Goal: Use online tool/utility: Utilize a website feature to perform a specific function

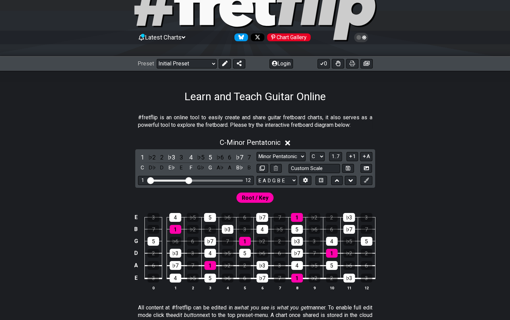
scroll to position [37, 0]
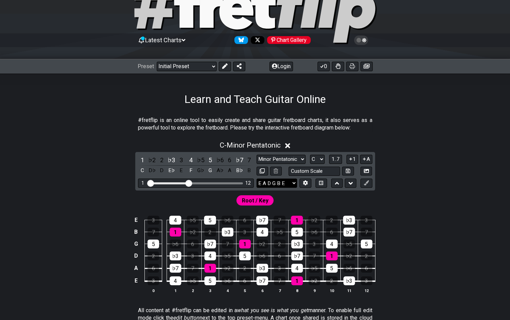
click at [257, 179] on select "E A D G B E E A D G B E E A D G B E B E A D F♯ B A D G C E A D A D G B E E♭ A♭ …" at bounding box center [277, 183] width 41 height 9
click at [426, 154] on div "C - Minor Pentatonic 1 ♭2 2 ♭3 3 4 ♭5 5 ♭6 6 ♭7 7 C D♭ D E♭ E F G♭ G A♭ A B♭ B …" at bounding box center [255, 220] width 510 height 166
click at [299, 171] on input "text" at bounding box center [315, 171] width 52 height 9
type input "F"
click at [308, 182] on icon at bounding box center [305, 182] width 5 height 5
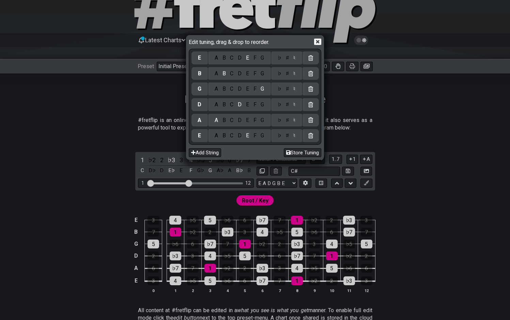
click at [316, 41] on icon at bounding box center [317, 42] width 7 height 6
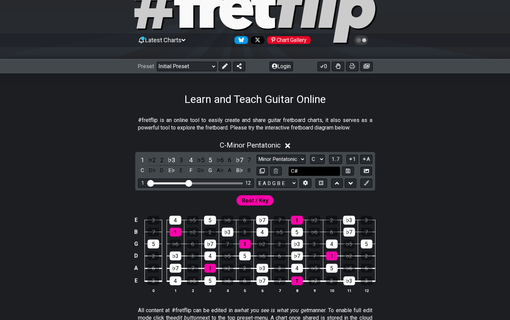
drag, startPoint x: 303, startPoint y: 171, endPoint x: 283, endPoint y: 167, distance: 20.9
click at [289, 167] on input "C#" at bounding box center [315, 171] width 52 height 9
click at [304, 172] on input "C#" at bounding box center [315, 171] width 52 height 9
type input "C#G#C#F#A#D#"
click at [257, 179] on select "E A D G B E E A D G B E E A D G B E B E A D F♯ B A D G C E A D A D G B E E♭ A♭ …" at bounding box center [277, 183] width 41 height 9
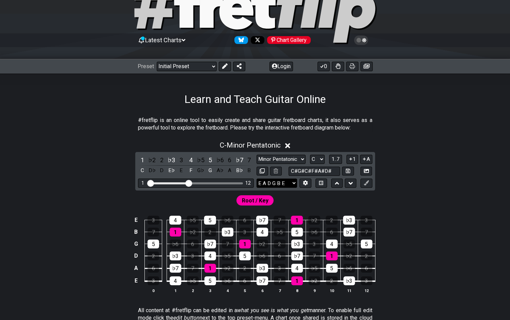
select select "E A D G B E"
click option "E A D G B E" at bounding box center [0, 0] width 0 height 0
click at [334, 171] on input "C#G#C#F#A#D#" at bounding box center [315, 171] width 52 height 9
click at [423, 149] on div "C - Minor Pentatonic" at bounding box center [255, 143] width 510 height 13
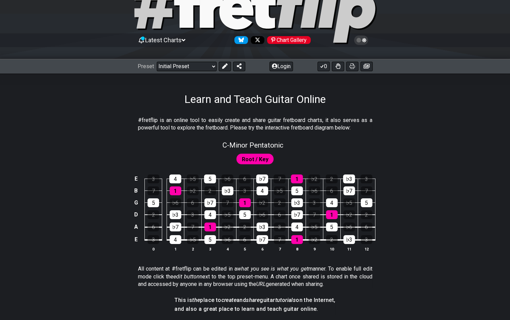
click at [254, 159] on span "Root / Key" at bounding box center [255, 159] width 27 height 10
click at [272, 146] on span "C - Minor Pentatonic" at bounding box center [253, 145] width 61 height 8
select select "C"
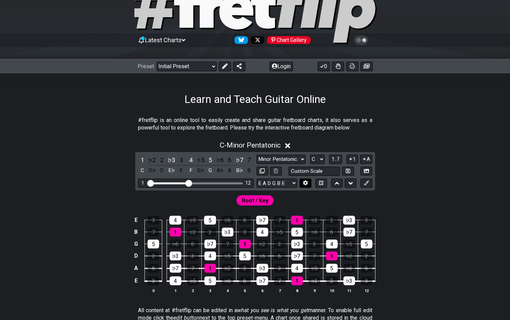
click at [306, 183] on icon at bounding box center [305, 182] width 5 height 5
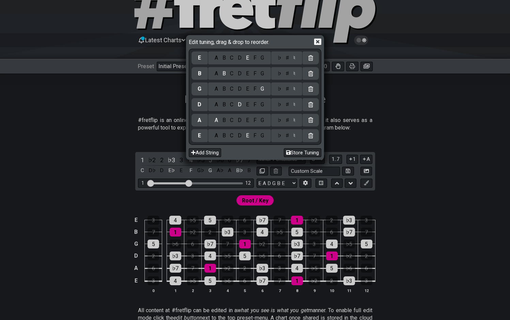
drag, startPoint x: 232, startPoint y: 136, endPoint x: 272, endPoint y: 131, distance: 40.2
click at [233, 136] on div "C" at bounding box center [232, 135] width 8 height 7
click at [286, 136] on div "♯" at bounding box center [287, 135] width 8 height 7
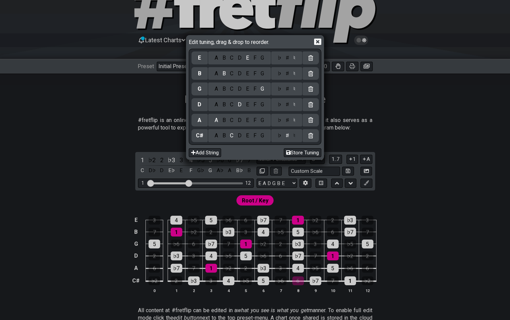
click at [262, 119] on div "G" at bounding box center [263, 120] width 8 height 7
click at [288, 122] on div "♯" at bounding box center [287, 120] width 8 height 7
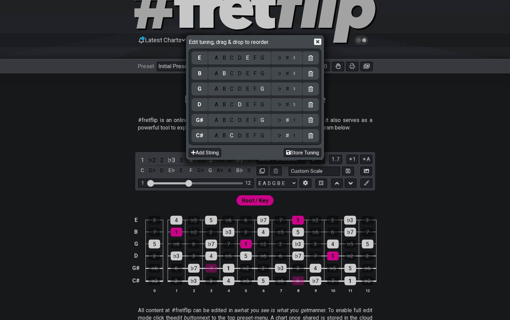
click at [233, 105] on div "C" at bounding box center [232, 104] width 8 height 7
click at [290, 105] on div "♯" at bounding box center [287, 104] width 8 height 7
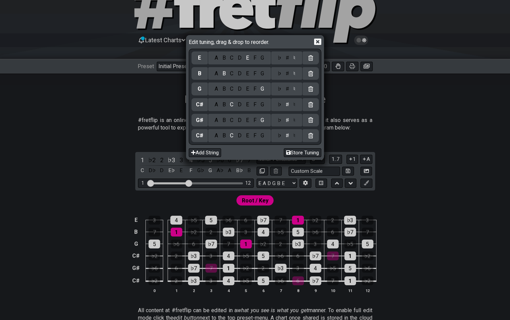
click at [242, 58] on div "D" at bounding box center [240, 57] width 8 height 7
click at [286, 58] on div "♯" at bounding box center [287, 57] width 8 height 7
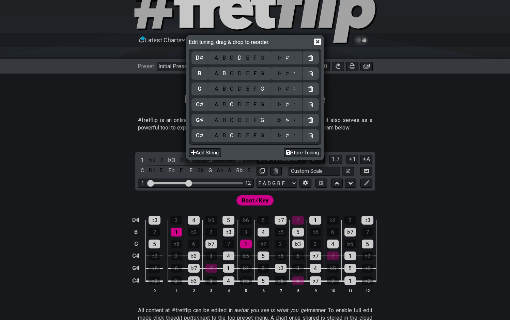
click at [217, 73] on div "A" at bounding box center [216, 73] width 8 height 7
click at [287, 74] on div "♯" at bounding box center [287, 73] width 8 height 7
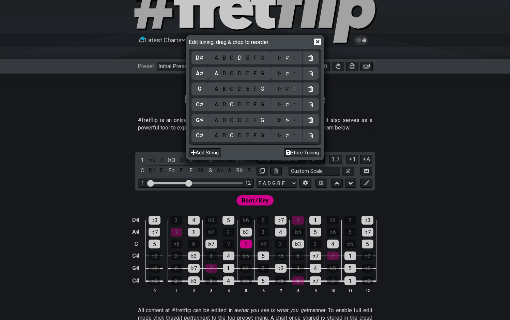
click at [253, 88] on div "F" at bounding box center [254, 88] width 7 height 7
click at [289, 89] on div "♯" at bounding box center [287, 88] width 8 height 7
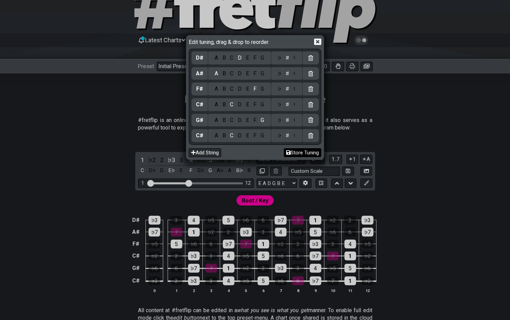
click at [291, 152] on button "Store Tuning" at bounding box center [302, 152] width 37 height 9
select select "C# G# C# F# A# D#"
click at [319, 42] on icon at bounding box center [317, 42] width 7 height 6
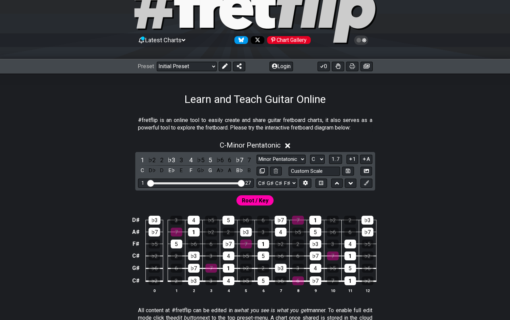
drag, startPoint x: 265, startPoint y: 183, endPoint x: 319, endPoint y: 185, distance: 54.9
click at [244, 183] on input "Visible fret range" at bounding box center [196, 183] width 97 height 0
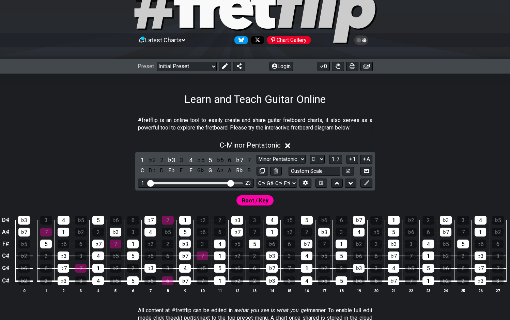
drag, startPoint x: 240, startPoint y: 182, endPoint x: 231, endPoint y: 182, distance: 8.9
click at [231, 183] on input "Visible fret range" at bounding box center [196, 183] width 97 height 0
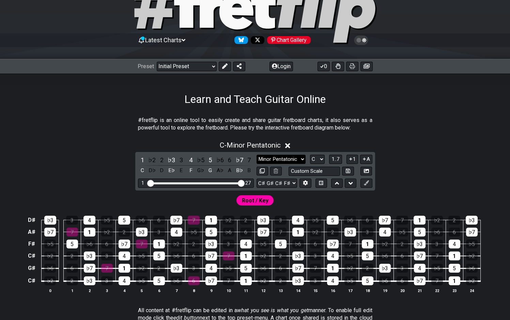
click at [257, 155] on select "Minor Pentatonic Click to edit Minor Pentatonic Major Pentatonic Minor Blues Ma…" at bounding box center [281, 159] width 49 height 9
select select "Phrygian Dominant"
click option "Phrygian Dominant" at bounding box center [0, 0] width 0 height 0
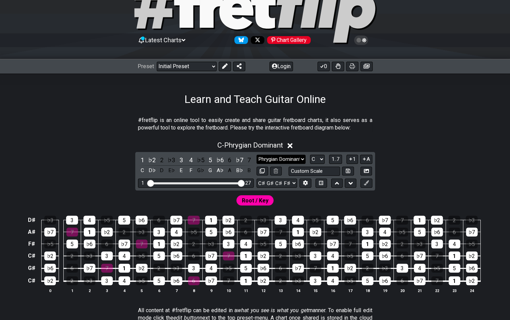
click at [380, 137] on div "C - Phrygian Dominant" at bounding box center [255, 143] width 510 height 13
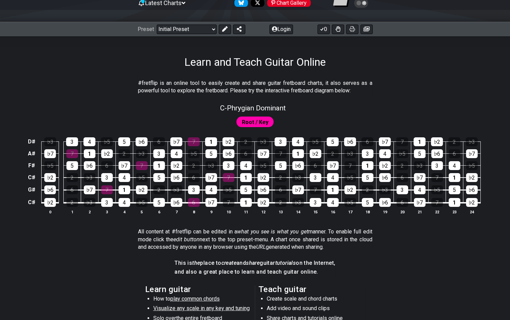
scroll to position [75, 0]
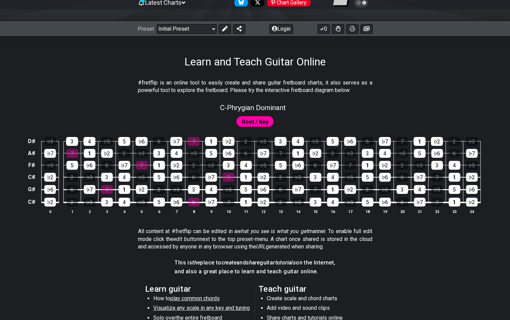
click at [261, 118] on span "Root / Key" at bounding box center [255, 122] width 27 height 10
click at [259, 122] on span "Root / Key" at bounding box center [255, 122] width 27 height 10
click at [267, 107] on span "C - Phrygian Dominant" at bounding box center [253, 108] width 66 height 8
select select "Phrygian Dominant"
select select "C"
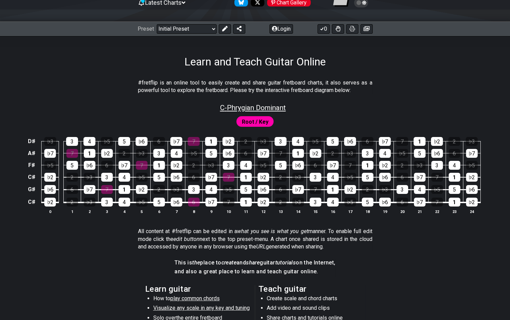
select select "C# G# C# F# A# D#"
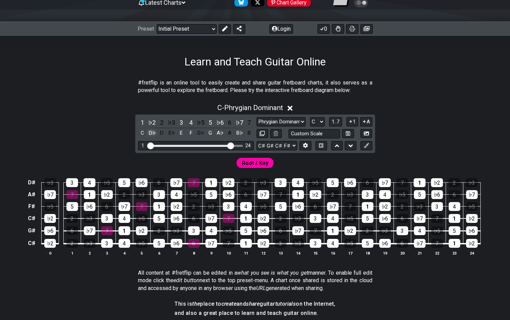
click at [153, 130] on div "D♭" at bounding box center [152, 133] width 9 height 9
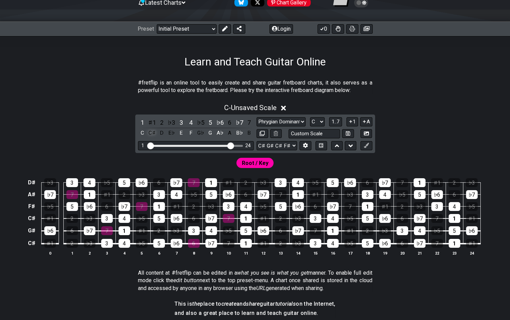
click at [154, 133] on div "C♯" at bounding box center [152, 133] width 9 height 9
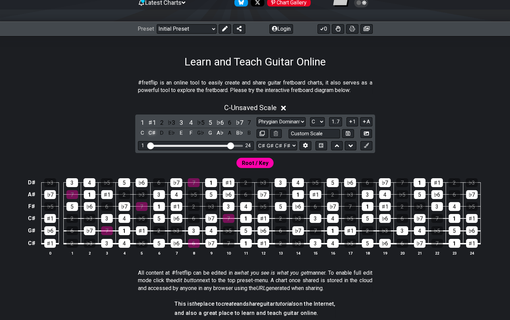
click at [154, 133] on div "C♯" at bounding box center [152, 133] width 9 height 9
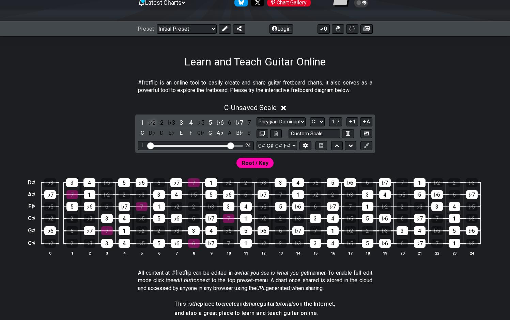
click at [154, 122] on div "♭2" at bounding box center [152, 122] width 9 height 9
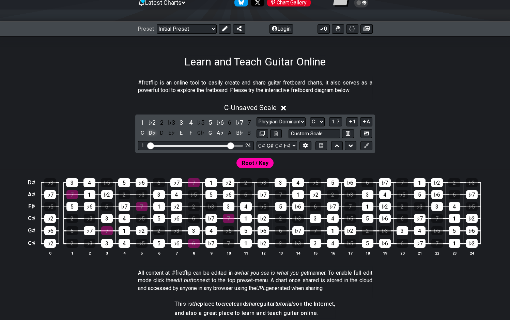
click at [153, 132] on div "D♭" at bounding box center [152, 133] width 9 height 9
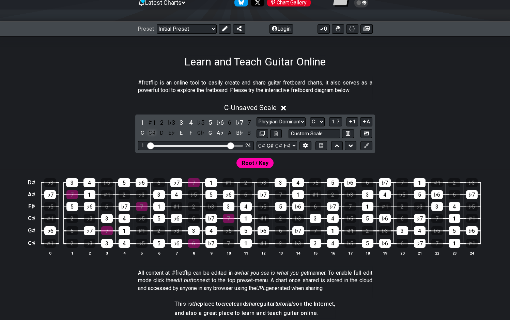
click at [155, 135] on div "C♯" at bounding box center [152, 133] width 9 height 9
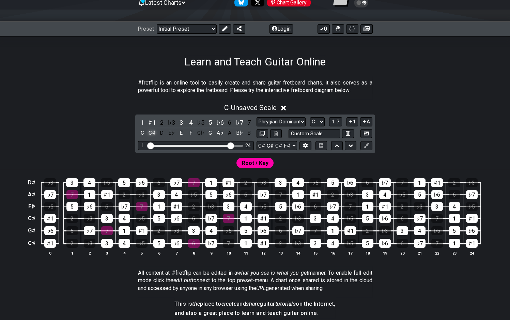
click at [155, 135] on div "C♯" at bounding box center [152, 133] width 9 height 9
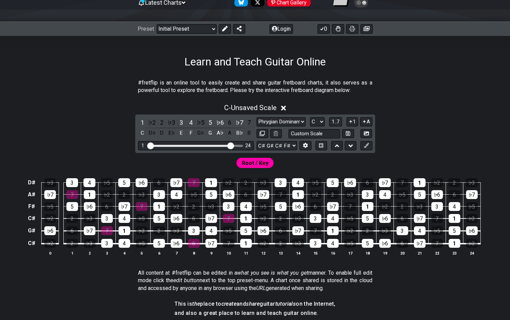
click at [155, 135] on div "D♭" at bounding box center [152, 133] width 9 height 9
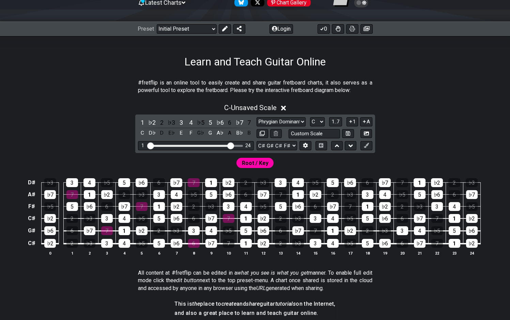
click at [155, 135] on div "D♭" at bounding box center [152, 133] width 9 height 9
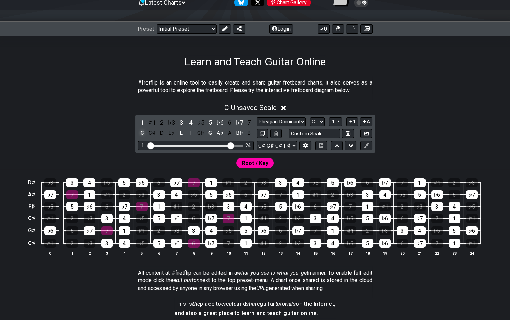
click at [142, 134] on div "C" at bounding box center [142, 133] width 9 height 9
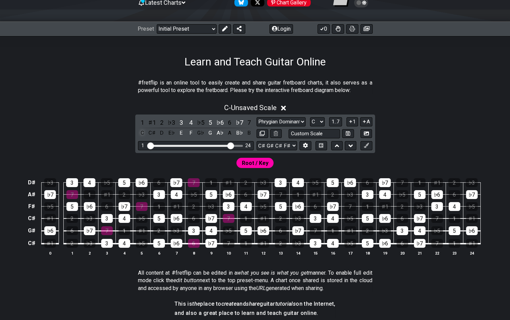
click at [142, 134] on div "C" at bounding box center [142, 133] width 9 height 9
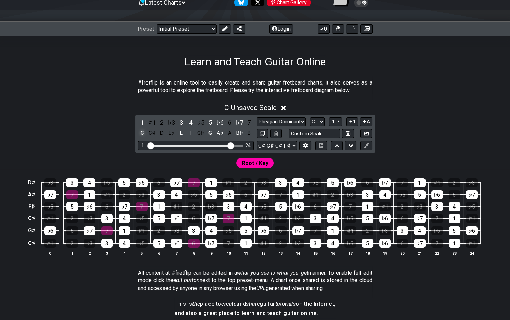
click at [142, 134] on div "C" at bounding box center [142, 133] width 9 height 9
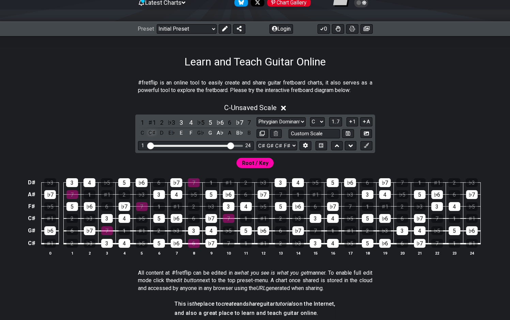
click at [150, 133] on div "C♯" at bounding box center [152, 133] width 9 height 9
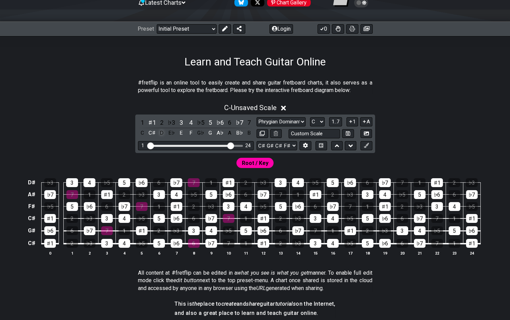
click at [162, 132] on div "D" at bounding box center [161, 133] width 9 height 9
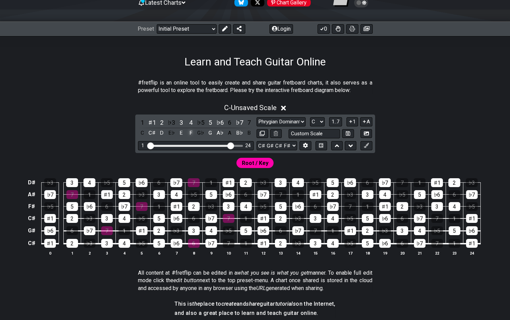
click at [194, 134] on div "F" at bounding box center [190, 133] width 9 height 9
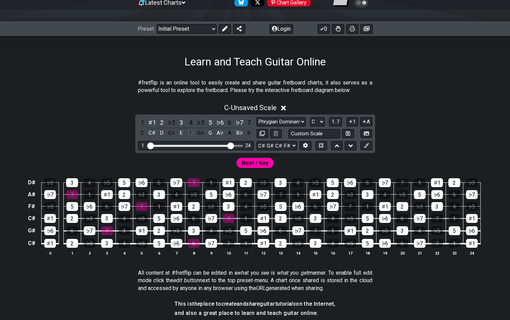
click at [194, 134] on div "F" at bounding box center [190, 133] width 9 height 9
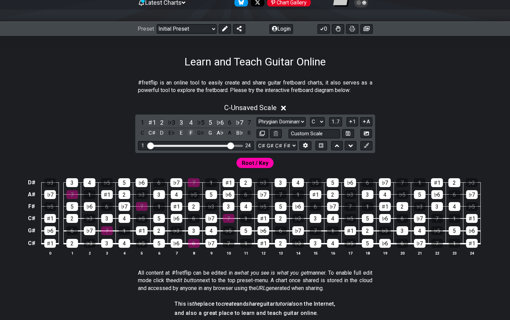
click at [194, 134] on div "F" at bounding box center [190, 133] width 9 height 9
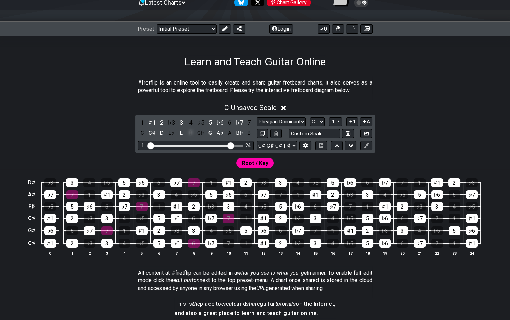
click at [194, 134] on div "F" at bounding box center [190, 133] width 9 height 9
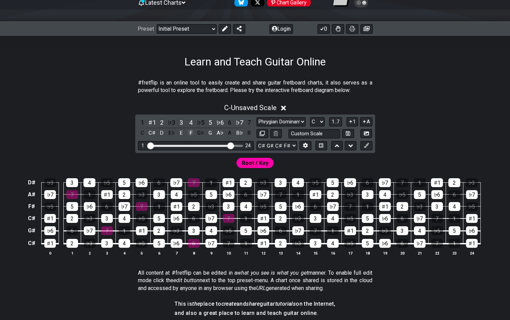
click at [194, 134] on div "F" at bounding box center [190, 133] width 9 height 9
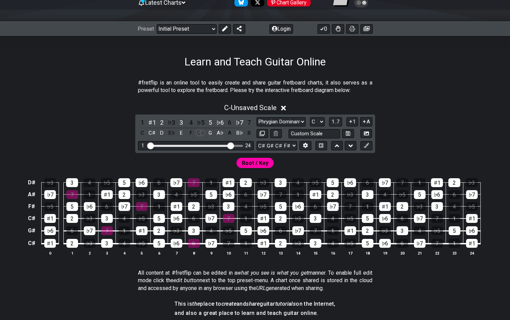
click at [201, 134] on div "G♭" at bounding box center [200, 133] width 9 height 9
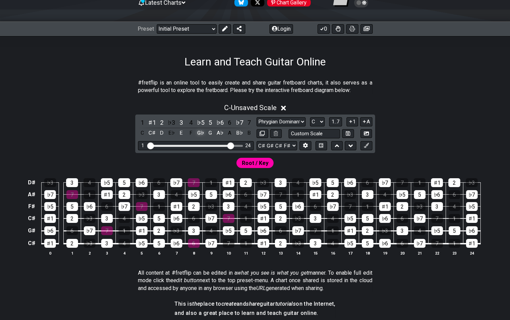
click at [201, 134] on div "G♭" at bounding box center [200, 133] width 9 height 9
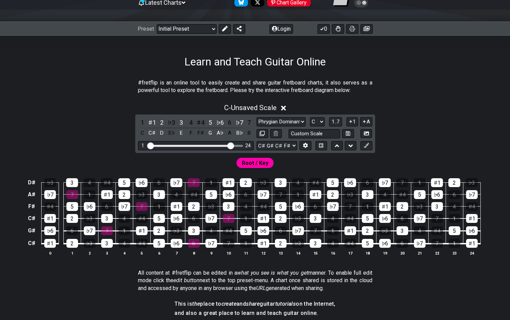
click at [201, 134] on div "F♯" at bounding box center [200, 133] width 9 height 9
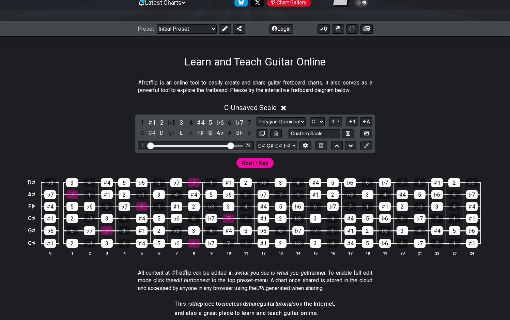
click at [211, 134] on div "G" at bounding box center [210, 133] width 9 height 9
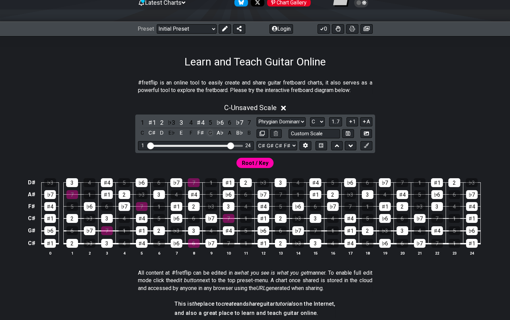
click at [211, 134] on div "G" at bounding box center [210, 133] width 9 height 9
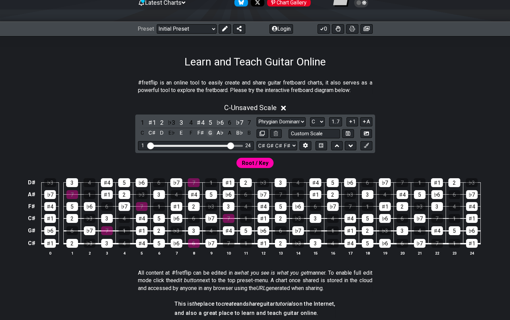
click at [211, 134] on div "G" at bounding box center [210, 133] width 9 height 9
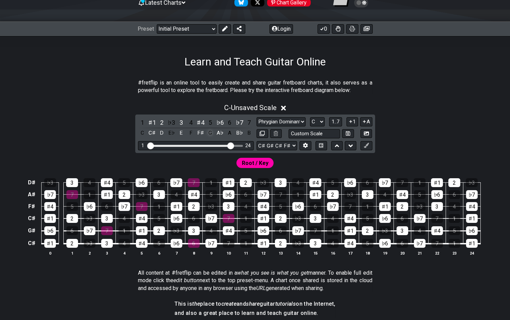
click at [213, 133] on div "G" at bounding box center [210, 133] width 9 height 9
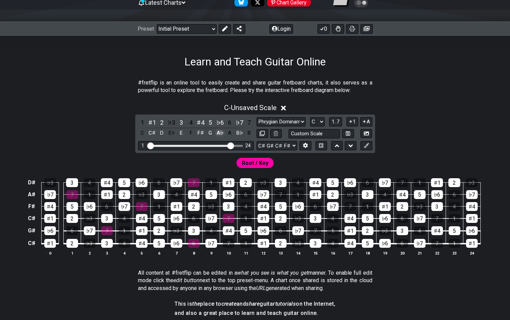
click at [216, 133] on div "A♭" at bounding box center [220, 133] width 9 height 9
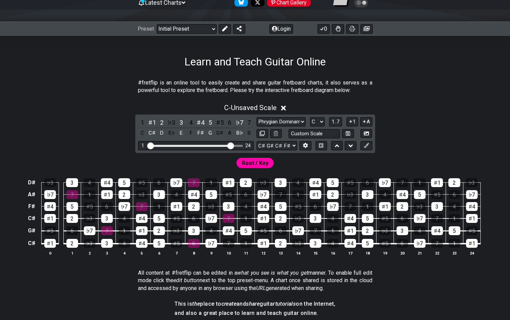
click at [216, 133] on div "G♯" at bounding box center [220, 133] width 9 height 9
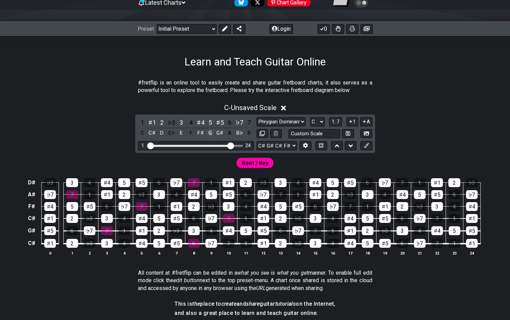
click at [209, 134] on div "G" at bounding box center [210, 133] width 9 height 9
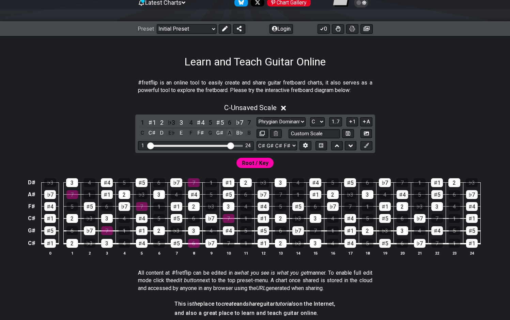
click at [231, 134] on div "A" at bounding box center [229, 133] width 9 height 9
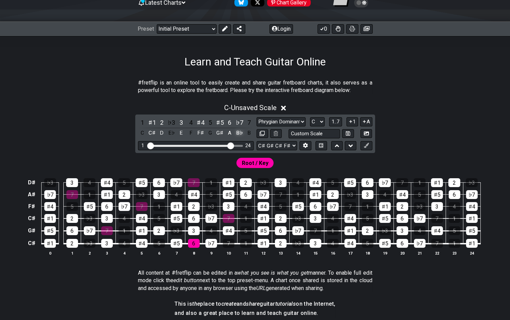
click at [238, 134] on div "B♭" at bounding box center [239, 133] width 9 height 9
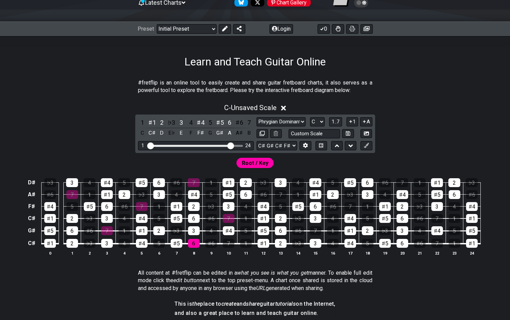
click at [238, 135] on div "A♯" at bounding box center [239, 133] width 9 height 9
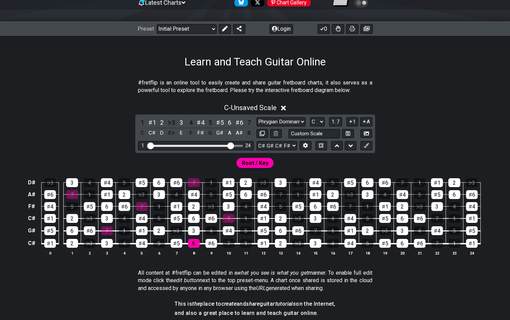
click at [238, 135] on div "A♯" at bounding box center [239, 133] width 9 height 9
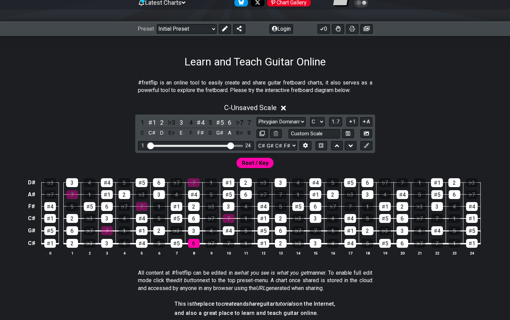
click at [238, 135] on div "B♭" at bounding box center [239, 133] width 9 height 9
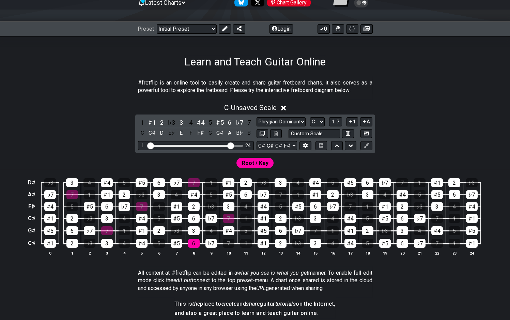
click at [238, 135] on div "B♭" at bounding box center [239, 133] width 9 height 9
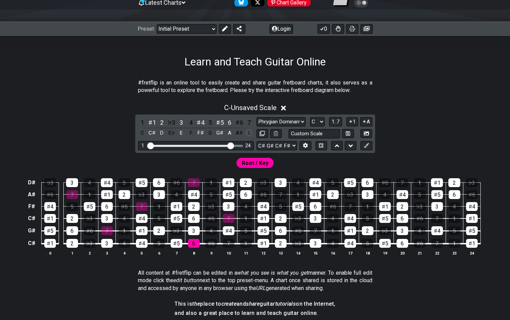
click at [249, 133] on div "B" at bounding box center [249, 133] width 9 height 9
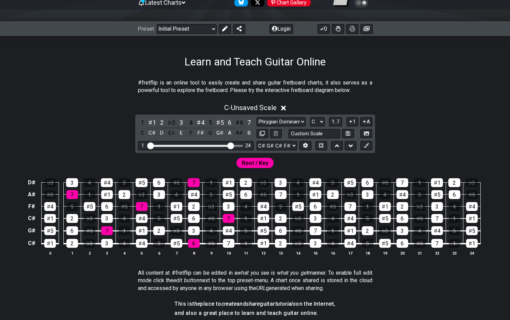
click at [247, 164] on span "Root / Key" at bounding box center [255, 163] width 27 height 10
click at [340, 121] on span "1..7" at bounding box center [336, 122] width 8 height 6
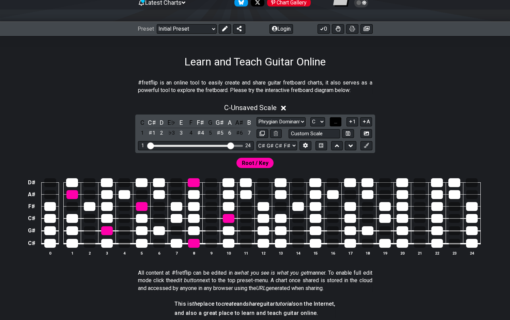
click at [340, 121] on button "..." at bounding box center [336, 121] width 12 height 9
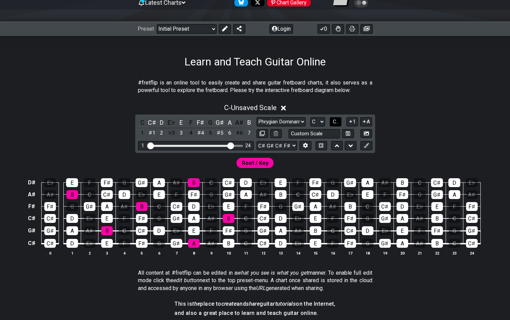
click at [338, 120] on span "C.." at bounding box center [335, 122] width 5 height 6
click at [338, 120] on span "1..7" at bounding box center [336, 122] width 8 height 6
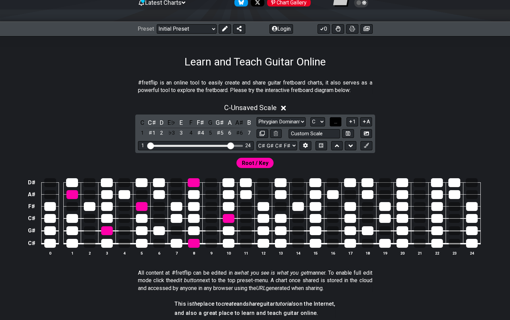
click at [337, 120] on span "..." at bounding box center [335, 122] width 3 height 6
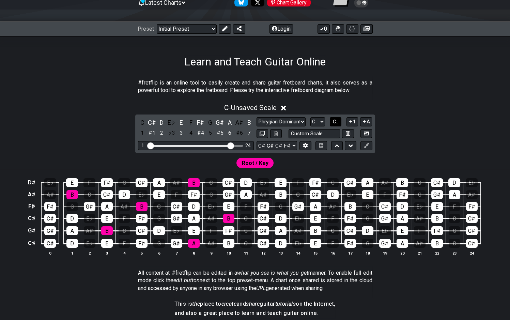
click at [338, 120] on span "C.." at bounding box center [335, 122] width 5 height 6
click at [338, 120] on span "1..7" at bounding box center [336, 122] width 8 height 6
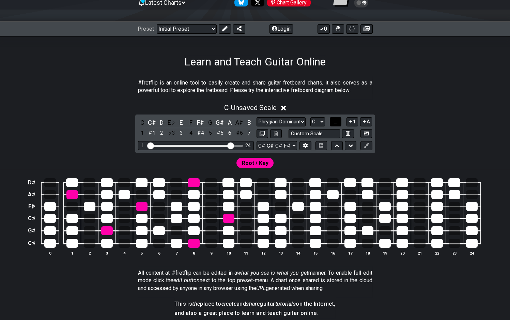
click at [337, 120] on span "..." at bounding box center [335, 122] width 3 height 6
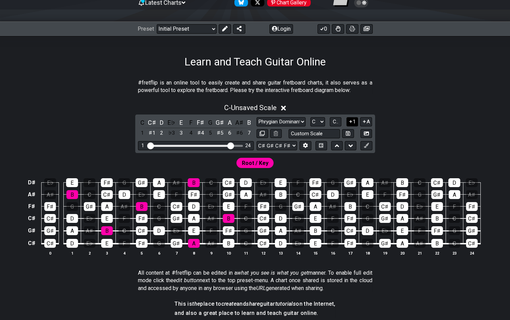
click at [351, 122] on icon at bounding box center [350, 121] width 3 height 3
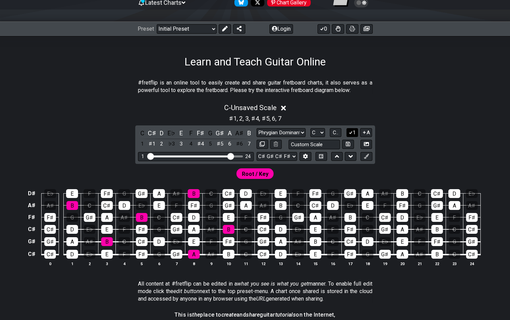
click at [352, 131] on icon at bounding box center [351, 132] width 6 height 5
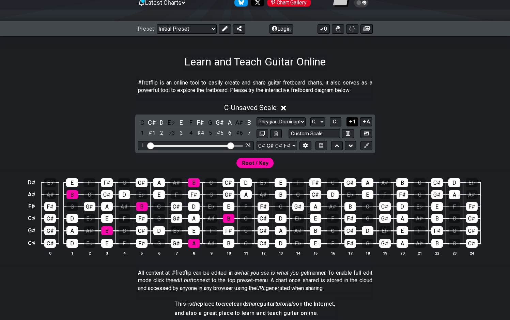
click at [354, 122] on button "1" at bounding box center [353, 121] width 12 height 9
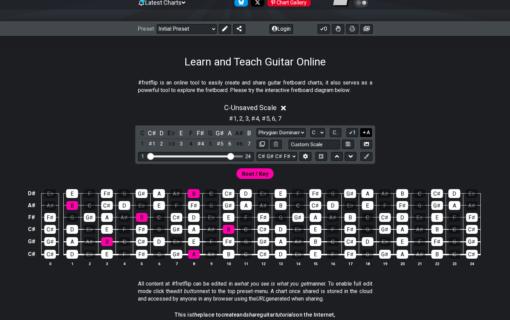
click at [369, 133] on button "A" at bounding box center [366, 132] width 12 height 9
click at [366, 145] on icon at bounding box center [366, 143] width 5 height 5
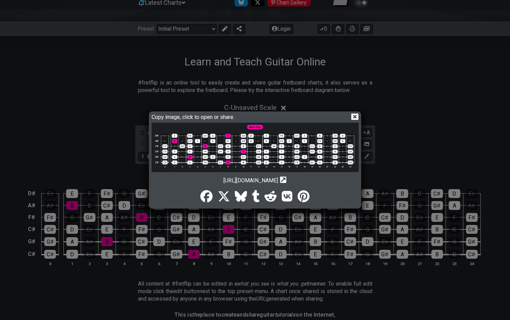
click at [358, 117] on icon at bounding box center [354, 117] width 7 height 6
